Goal: Obtain resource: Download file/media

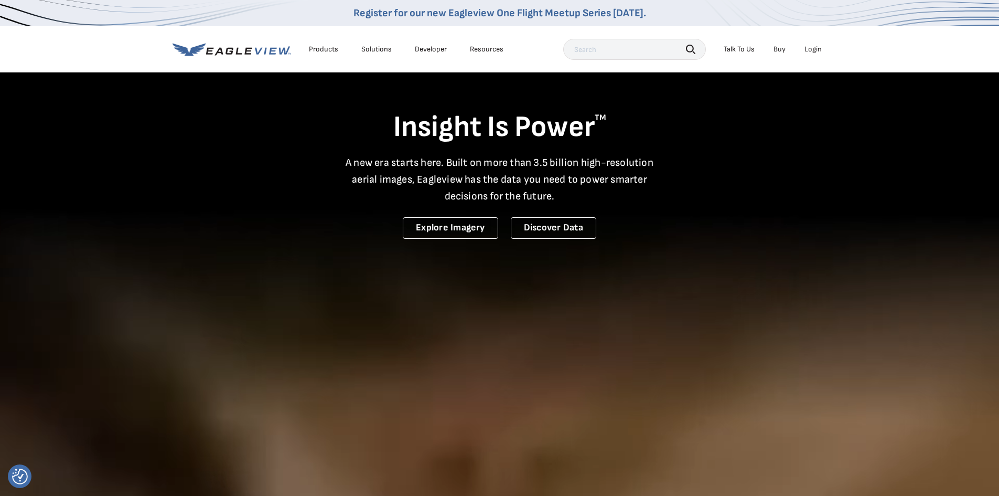
click at [816, 50] on div "Login" at bounding box center [813, 49] width 17 height 9
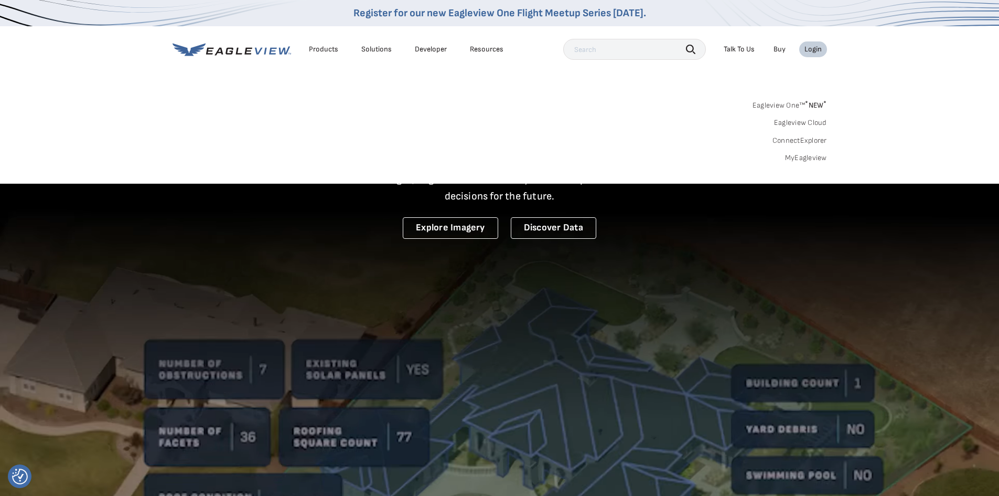
click at [802, 157] on link "MyEagleview" at bounding box center [806, 157] width 42 height 9
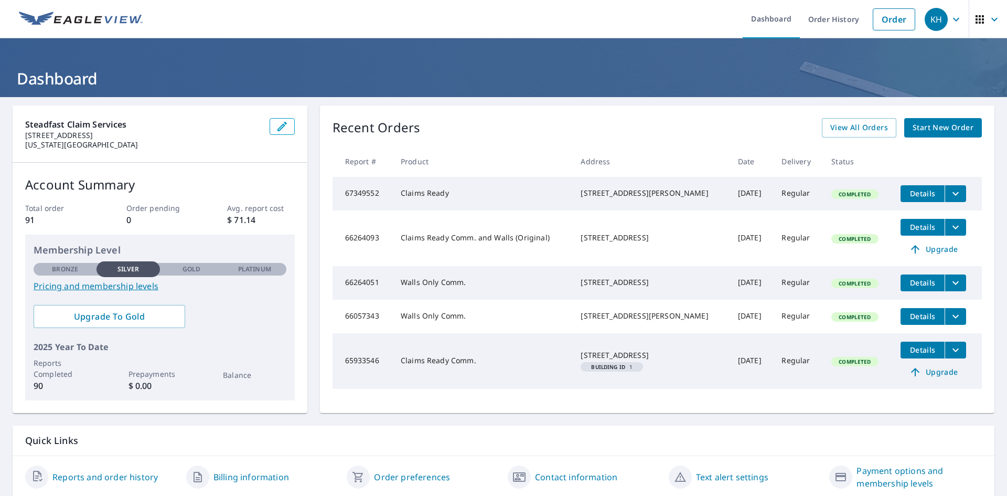
scroll to position [38, 0]
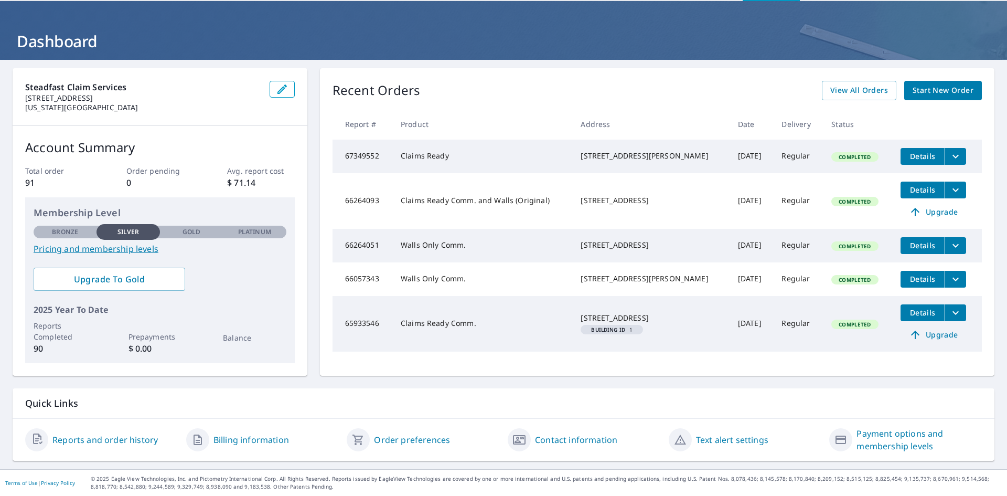
click at [950, 153] on icon "filesDropdownBtn-67349552" at bounding box center [956, 156] width 13 height 13
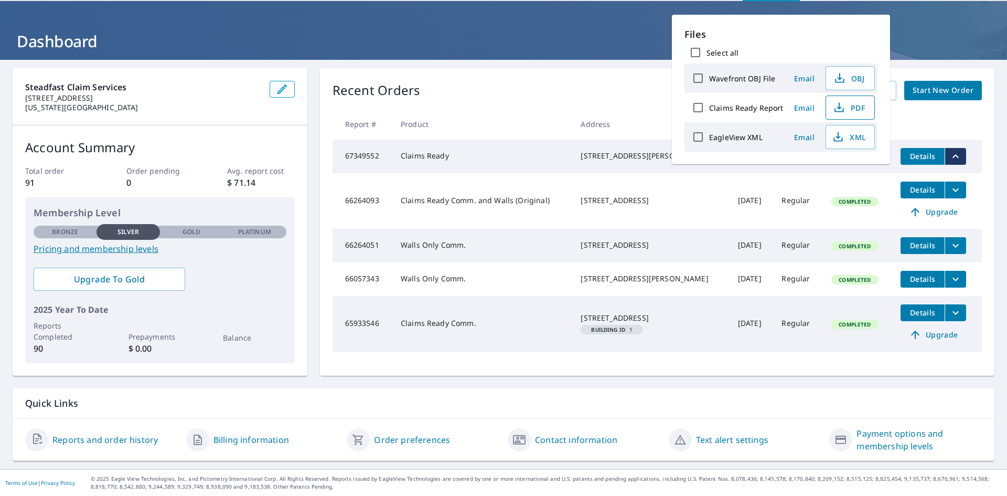
click at [849, 115] on button "PDF" at bounding box center [850, 107] width 49 height 24
click at [842, 112] on icon "button" at bounding box center [839, 107] width 13 height 13
